Goal: Transaction & Acquisition: Purchase product/service

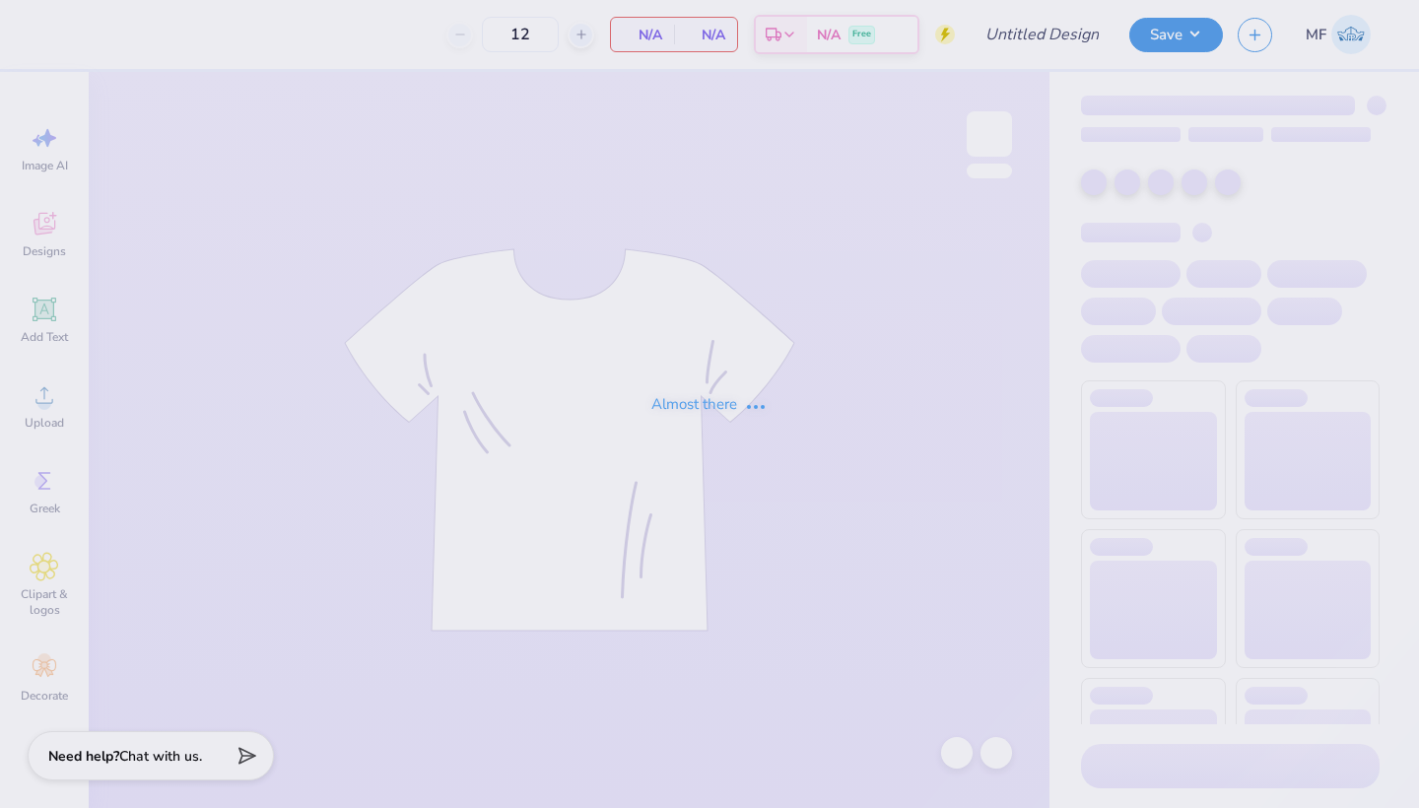
type input "three bears"
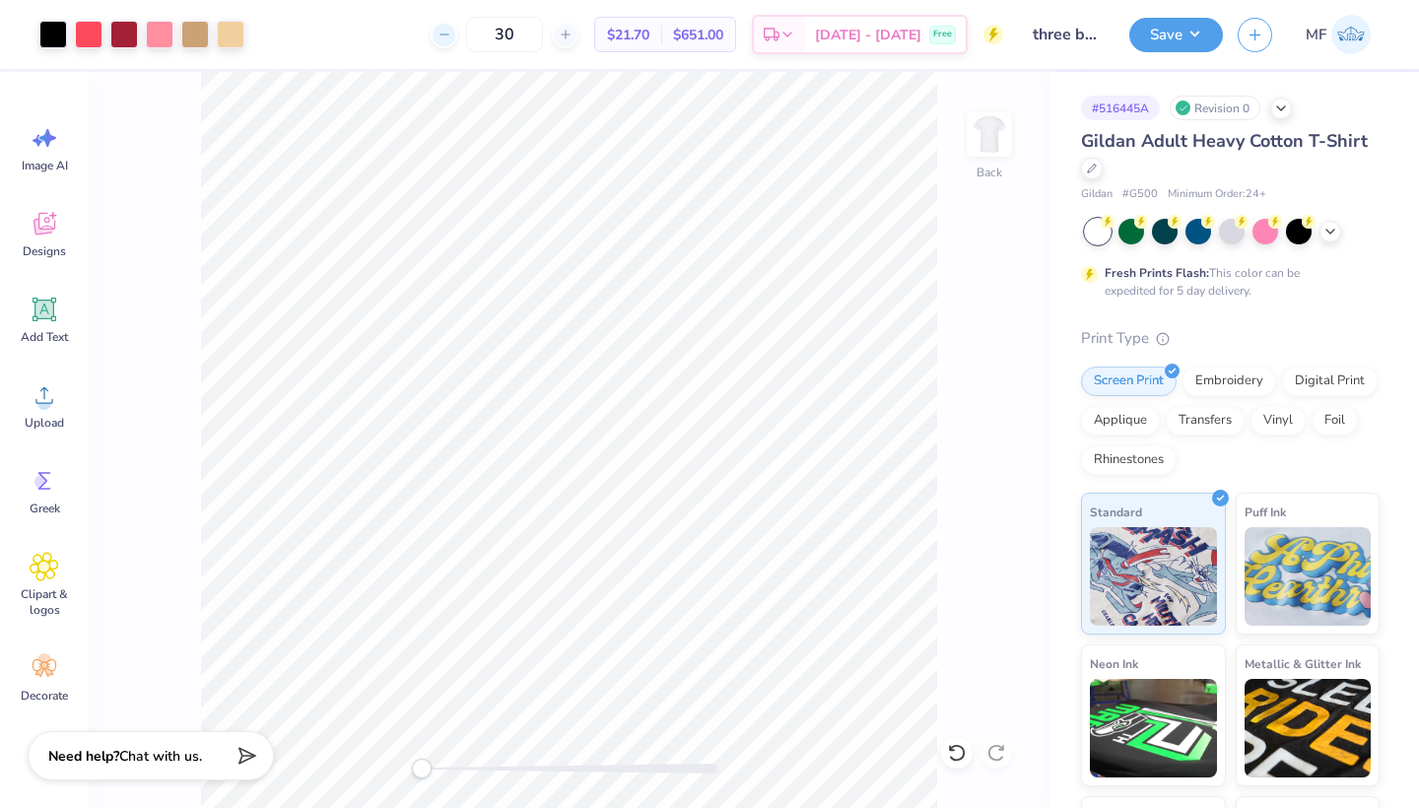
click at [451, 31] on icon at bounding box center [445, 35] width 14 height 14
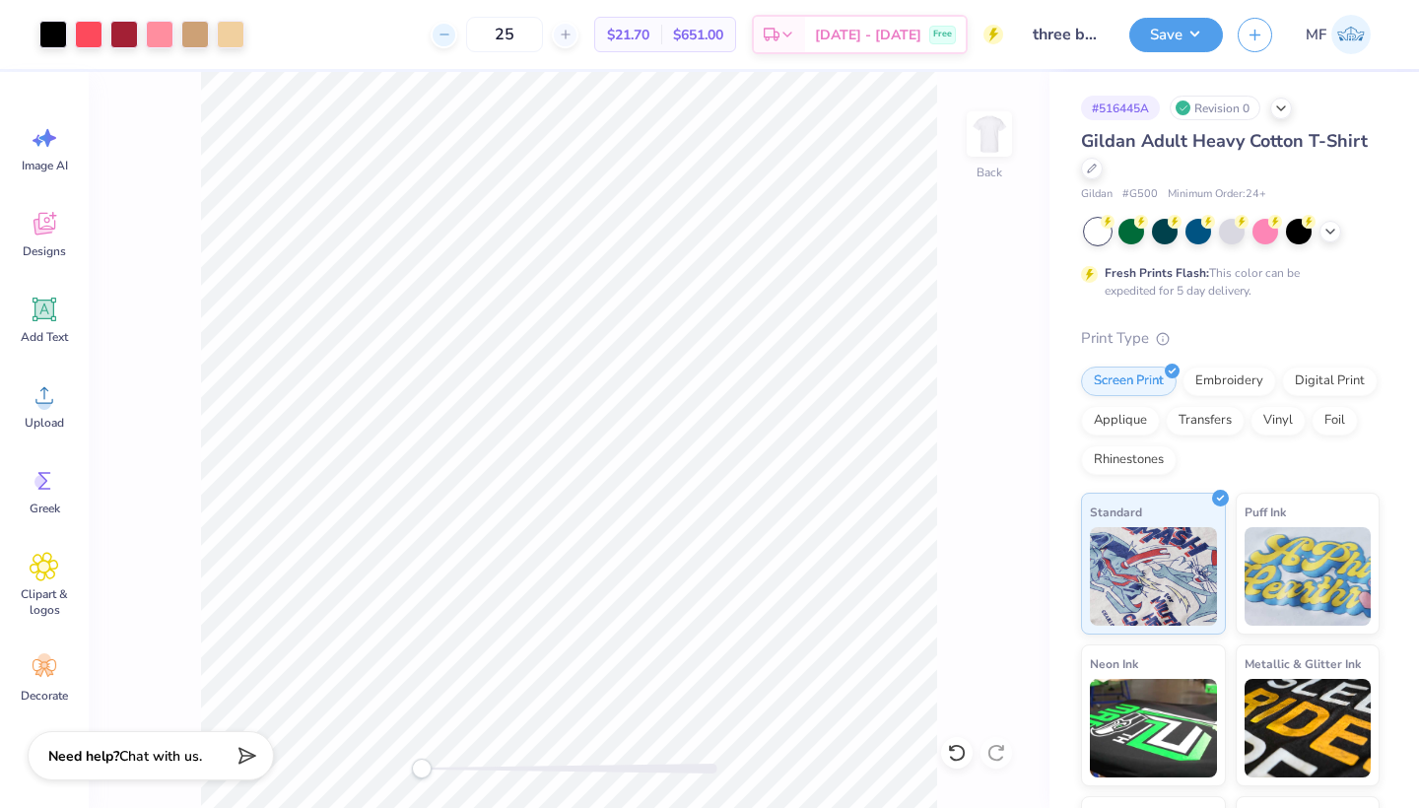
click at [472, 31] on div "25 $21.70 Per Item $651.00 Total Est. Delivery [DATE] - [DATE] Free" at bounding box center [631, 34] width 744 height 69
click at [447, 34] on line at bounding box center [444, 34] width 8 height 0
click at [579, 36] on div at bounding box center [565, 35] width 27 height 27
click at [457, 35] on div at bounding box center [444, 35] width 27 height 27
click at [543, 34] on input "24" at bounding box center [504, 34] width 77 height 35
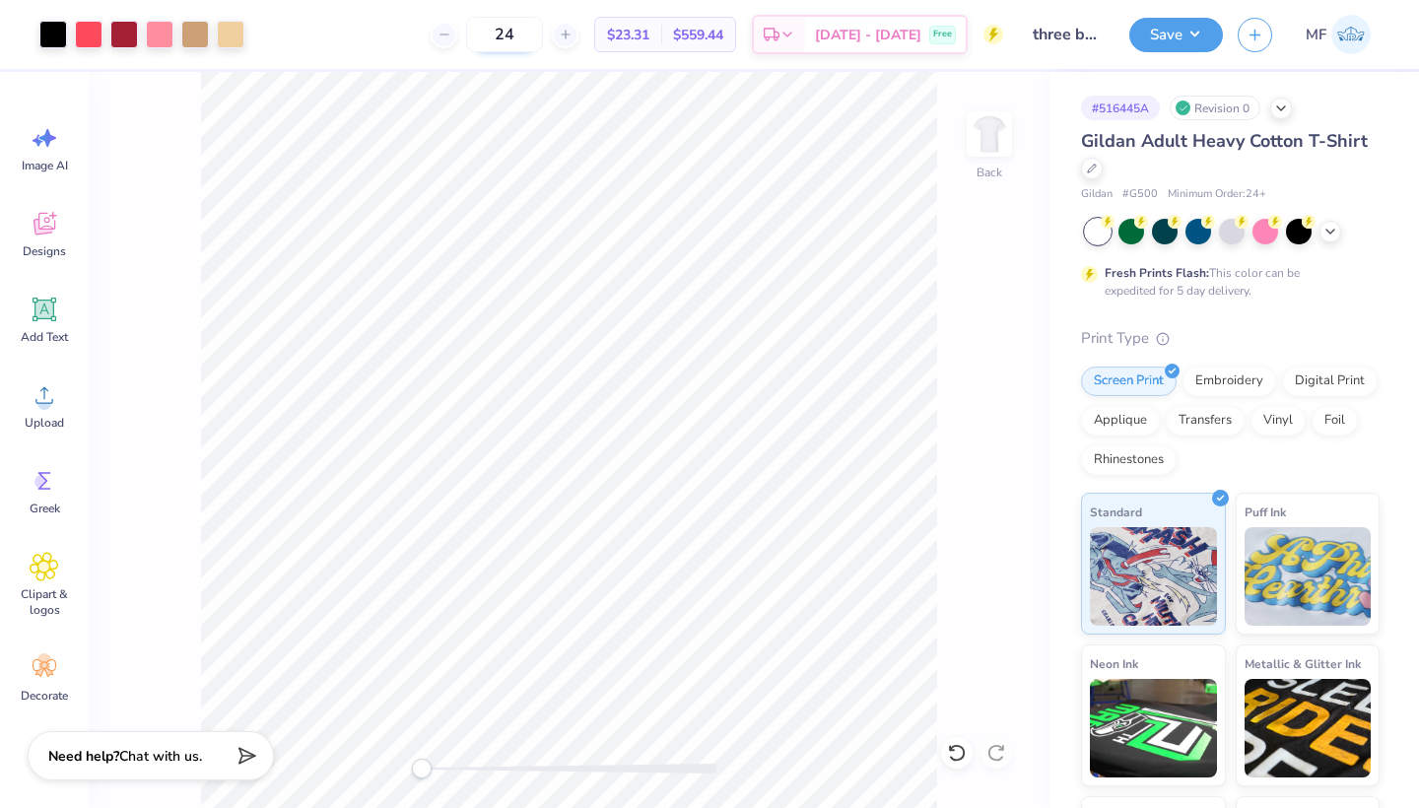
type input "2"
type input "1"
type input "24"
